Goal: Browse casually

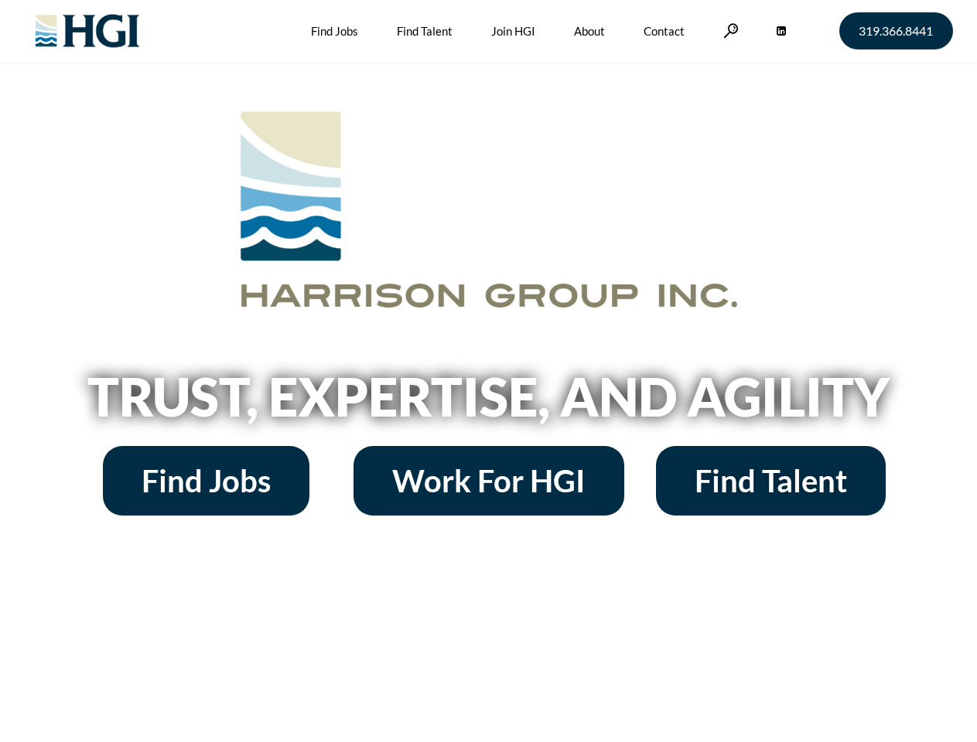
click at [488, 371] on h2 "Trust, Expertise, and Agility" at bounding box center [489, 396] width 882 height 53
click at [728, 30] on link at bounding box center [730, 30] width 15 height 15
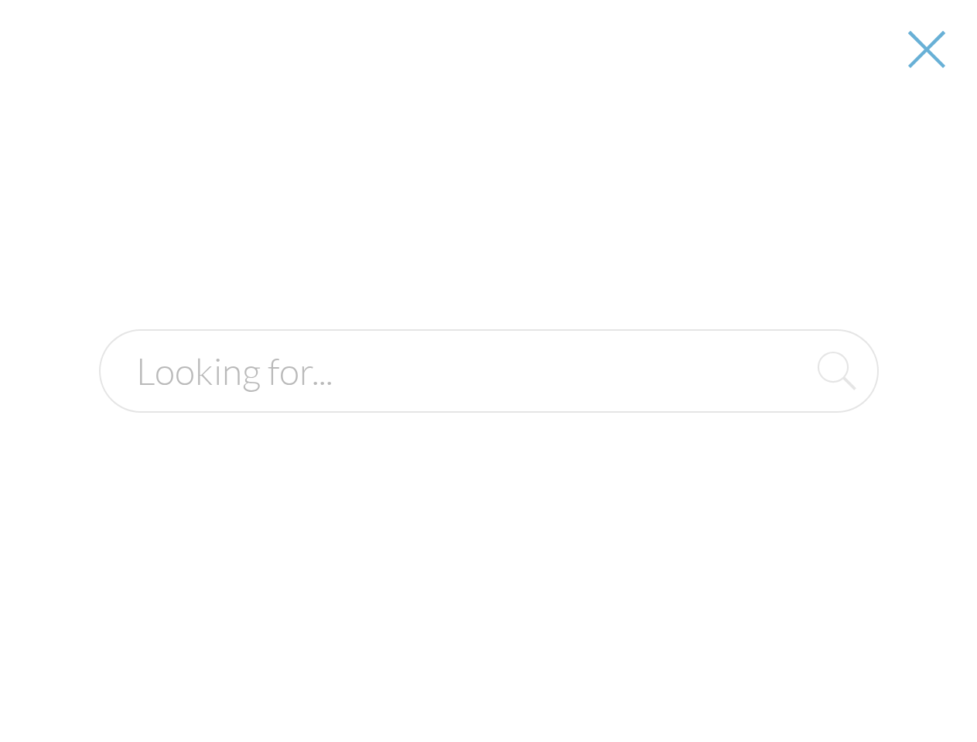
click at [488, 402] on h2 "Trust, Expertise, and Agility" at bounding box center [489, 396] width 882 height 53
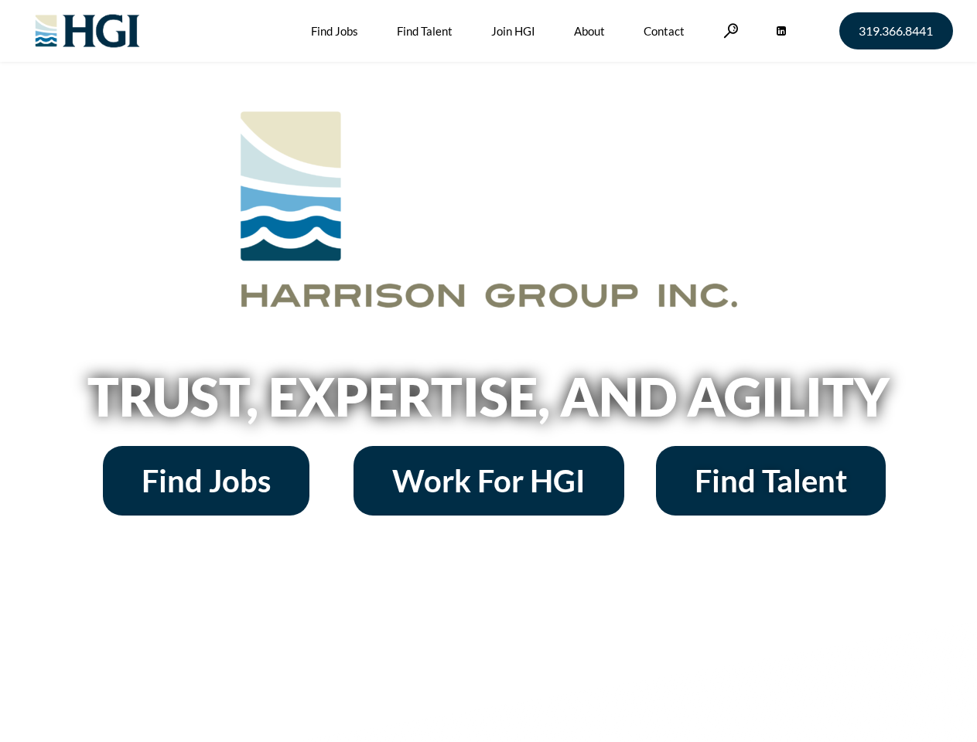
click at [488, 371] on h2 "Trust, Expertise, and Agility" at bounding box center [489, 396] width 882 height 53
click at [728, 30] on link at bounding box center [730, 30] width 15 height 15
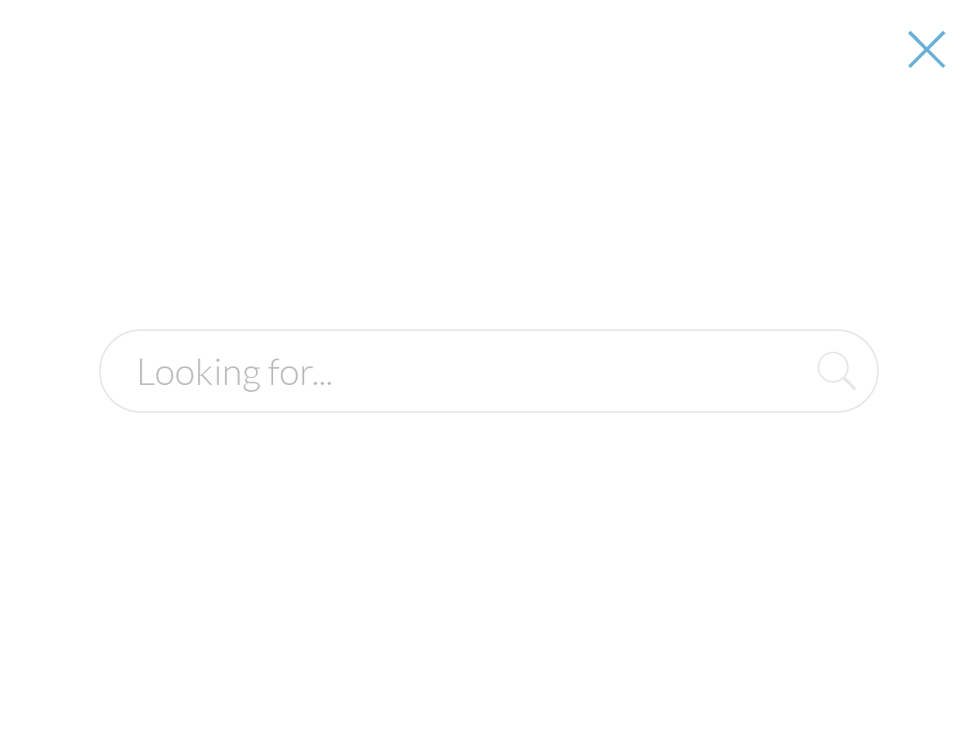
click at [488, 402] on h2 "Trust, Expertise, and Agility" at bounding box center [489, 396] width 882 height 53
